Goal: Task Accomplishment & Management: Manage account settings

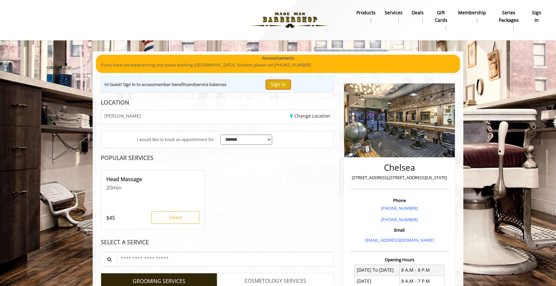
click at [274, 86] on button "Sign In" at bounding box center [278, 84] width 25 height 9
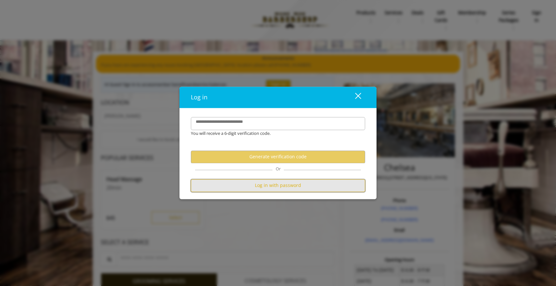
click at [254, 184] on button "Log in with password" at bounding box center [278, 185] width 174 height 13
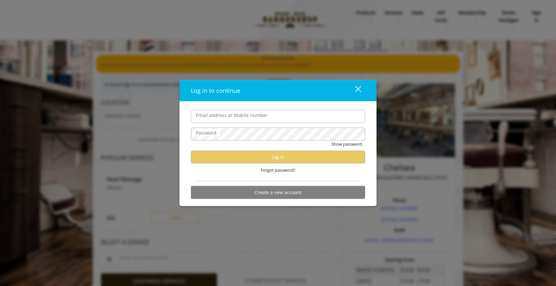
type input "**********"
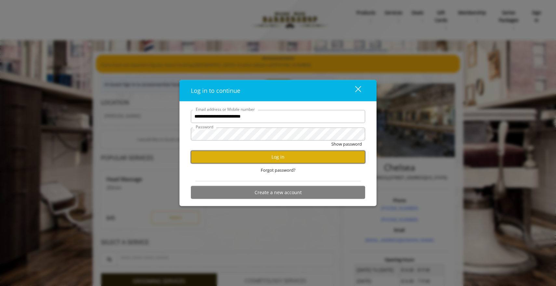
click at [312, 157] on button "Log in" at bounding box center [278, 156] width 174 height 13
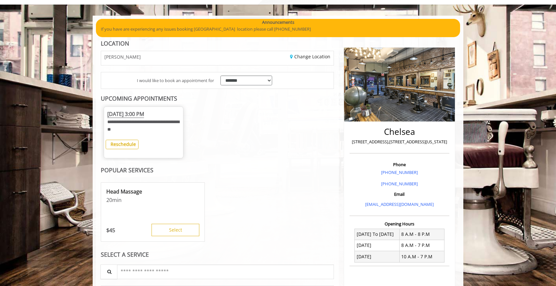
scroll to position [40, 0]
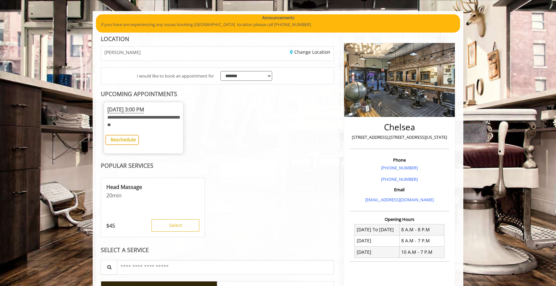
click at [127, 137] on b "Reschedule" at bounding box center [123, 139] width 25 height 6
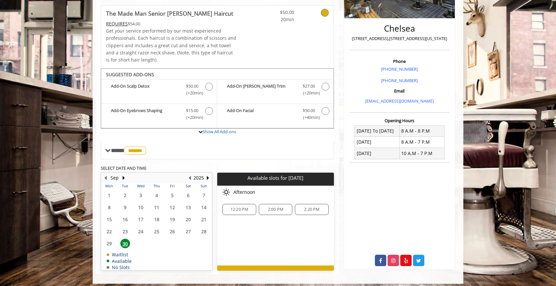
scroll to position [143, 0]
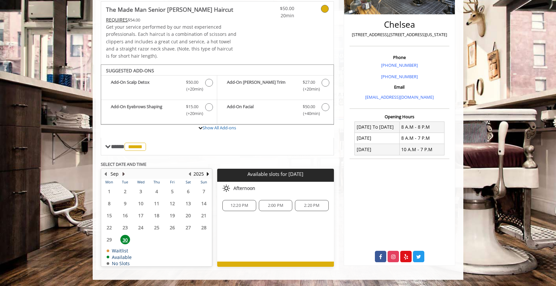
click at [123, 173] on button "Next Month" at bounding box center [123, 173] width 5 height 7
click at [152, 192] on table "Mon Tue Wed Thu Fri Sat Sun 29 30 1 2 3 4 5 6 7 8 9 10 11 12 13 14 15 16 17 18 …" at bounding box center [156, 222] width 110 height 87
click at [160, 185] on table "Mon Tue Wed Thu Fri Sat Sun 29 30 1 2 3 4 5 6 7 8 9 10 11 12 13 14 15 16 17 18 …" at bounding box center [156, 222] width 110 height 87
click at [157, 186] on table "Mon Tue Wed Thu Fri Sat Sun 29 30 1 2 3 4 5 6 7 8 9 10 11 12 13 14 15 16 17 18 …" at bounding box center [156, 222] width 110 height 87
click at [157, 190] on table "Mon Tue Wed Thu Fri Sat Sun 29 30 1 2 3 4 5 6 7 8 9 10 11 12 13 14 15 16 17 18 …" at bounding box center [156, 222] width 110 height 87
